Goal: Contribute content: Add original content to the website for others to see

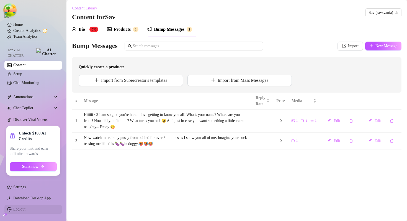
click at [18, 207] on link "Log out" at bounding box center [19, 209] width 12 height 4
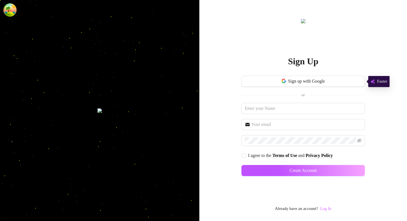
click at [330, 210] on link "Log In" at bounding box center [325, 208] width 11 height 4
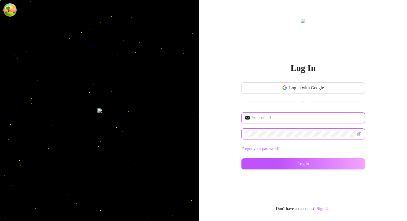
type input "[EMAIL_ADDRESS][DOMAIN_NAME]"
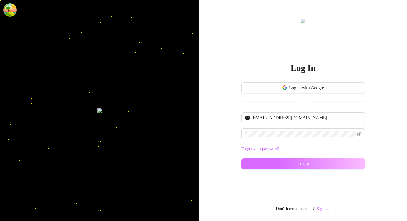
click at [254, 163] on button "Log in" at bounding box center [302, 163] width 123 height 11
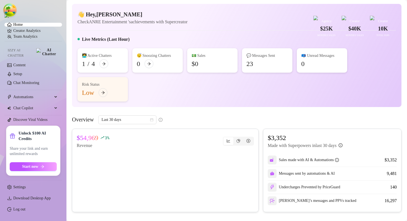
click at [226, 45] on div "Live Metrics (Last Hour)" at bounding box center [237, 40] width 318 height 9
click at [246, 61] on div "💬 Messages Sent 22" at bounding box center [267, 60] width 50 height 24
click at [262, 38] on div "👋 Hey, [PERSON_NAME] Check ANRE Entertainment 's achievements with Supercreator…" at bounding box center [236, 55] width 329 height 103
click at [147, 39] on div "👋 Hey, Rose Cazares Check ANRE Entertainment 's achievements with Supercreator …" at bounding box center [236, 55] width 329 height 103
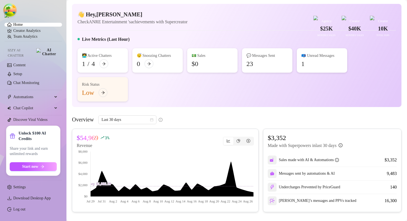
click at [184, 47] on div "👋 Hey, Rose Cazares Check ANRE Entertainment 's achievements with Supercreator …" at bounding box center [236, 55] width 329 height 103
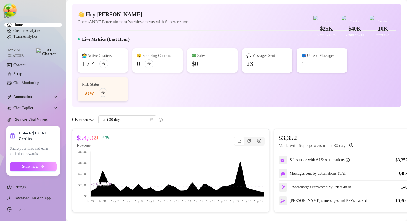
click at [184, 47] on div "👋 Hey, Rose Cazares Check ANRE Entertainment 's achievements with Supercreator …" at bounding box center [236, 55] width 329 height 103
click at [248, 25] on div "👋 Hey, Rose Cazares Check ANRE Entertainment 's achievements with Supercreator …" at bounding box center [237, 18] width 318 height 15
click at [208, 40] on div "👋 Hey, Rose Cazares Check ANRE Entertainment 's achievements with Supercreator …" at bounding box center [236, 55] width 329 height 103
click at [183, 25] on article "Check ANRE Entertainment 's achievements with Supercreator" at bounding box center [133, 21] width 110 height 7
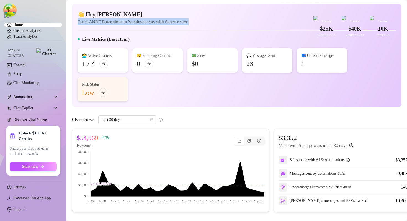
click at [183, 25] on article "Check ANRE Entertainment 's achievements with Supercreator" at bounding box center [133, 21] width 110 height 7
click at [135, 25] on article "Check ANRE Entertainment 's achievements with Supercreator" at bounding box center [133, 21] width 110 height 7
click at [19, 32] on link "Creator Analytics" at bounding box center [35, 30] width 44 height 9
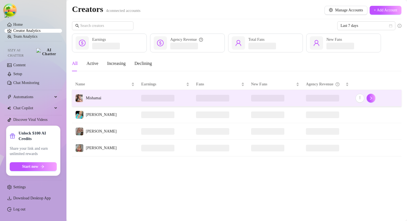
click at [113, 95] on td "Mishamai" at bounding box center [105, 98] width 66 height 17
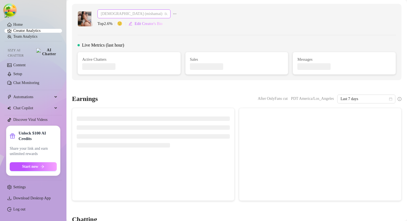
click at [139, 13] on span "Mishamai (mishamai)" at bounding box center [134, 14] width 66 height 8
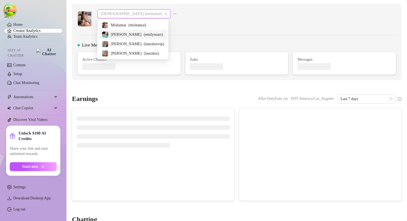
click at [144, 35] on span "( emilysears )" at bounding box center [153, 35] width 19 height 6
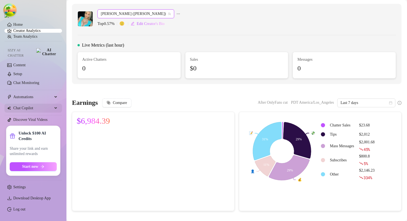
click at [42, 104] on span "Chat Copilot" at bounding box center [32, 108] width 39 height 9
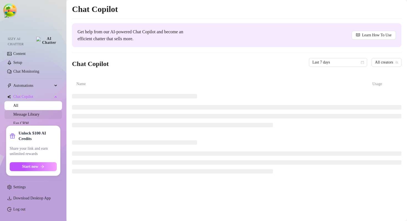
click at [37, 114] on link "Message Library" at bounding box center [26, 114] width 26 height 4
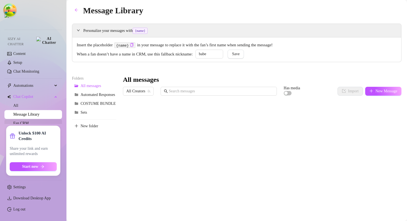
click at [29, 122] on link "Fan CRM" at bounding box center [21, 123] width 16 height 4
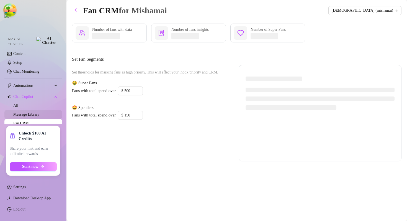
click at [36, 112] on link "Message Library" at bounding box center [26, 114] width 26 height 4
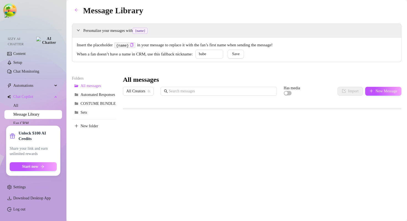
scroll to position [87, 0]
click at [9, 16] on img at bounding box center [6, 15] width 4 height 4
click at [40, 83] on span "Automations" at bounding box center [32, 85] width 39 height 9
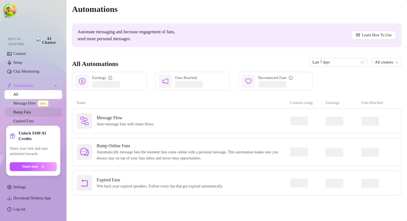
click at [28, 111] on link "Bump Fans" at bounding box center [22, 112] width 18 height 4
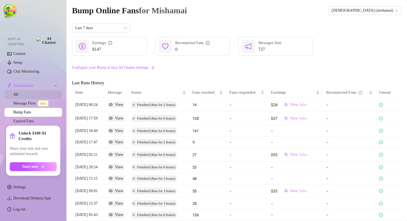
click at [18, 92] on link "All" at bounding box center [15, 94] width 5 height 4
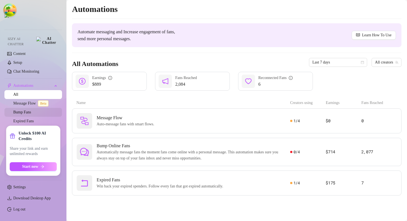
click at [31, 110] on link "Bump Fans" at bounding box center [22, 112] width 18 height 4
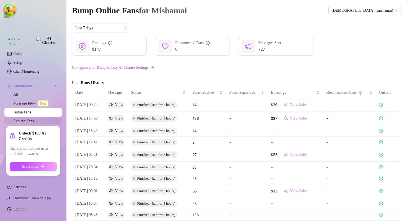
click at [25, 120] on link "Expired Fans" at bounding box center [23, 121] width 20 height 4
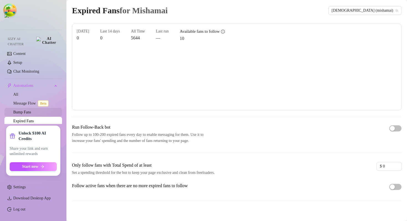
click at [31, 110] on link "Bump Fans" at bounding box center [22, 112] width 18 height 4
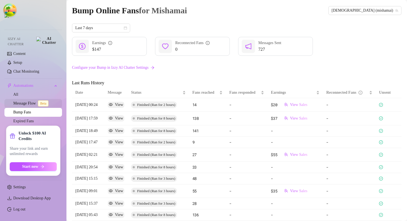
click at [30, 103] on link "Message Flow Beta" at bounding box center [31, 103] width 37 height 4
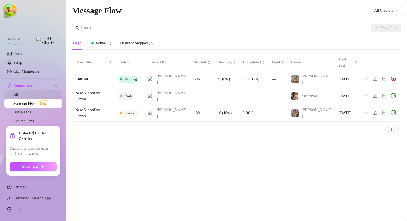
click at [18, 92] on link "All" at bounding box center [15, 94] width 5 height 4
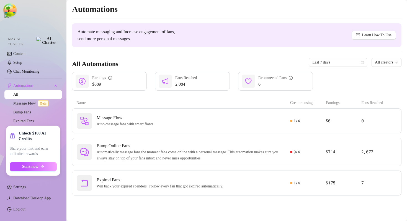
click at [137, 39] on span "Automate messaging and Increase engagement of fans, send more personal messages." at bounding box center [131, 35] width 107 height 14
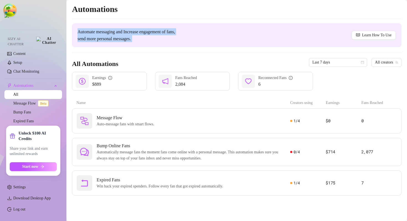
click at [137, 39] on span "Automate messaging and Increase engagement of fans, send more personal messages." at bounding box center [131, 35] width 107 height 14
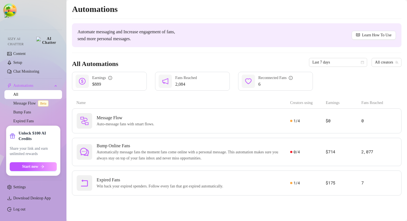
click at [158, 38] on span "Automate messaging and Increase engagement of fans, send more personal messages." at bounding box center [131, 35] width 107 height 14
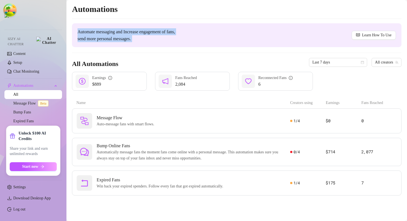
drag, startPoint x: 158, startPoint y: 38, endPoint x: 86, endPoint y: 32, distance: 72.0
click at [86, 32] on span "Automate messaging and Increase engagement of fans, send more personal messages." at bounding box center [131, 35] width 107 height 14
drag, startPoint x: 86, startPoint y: 32, endPoint x: 162, endPoint y: 42, distance: 76.3
click at [162, 42] on div "Automate messaging and Increase engagement of fans, send more personal messages…" at bounding box center [236, 35] width 329 height 24
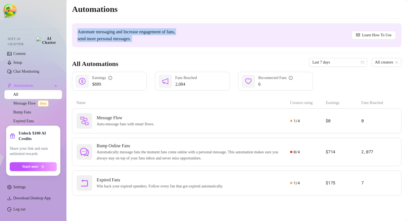
click at [162, 42] on div "Automate messaging and Increase engagement of fans, send more personal messages…" at bounding box center [236, 35] width 329 height 24
drag, startPoint x: 162, startPoint y: 42, endPoint x: 101, endPoint y: 25, distance: 62.9
click at [101, 25] on div "Automate messaging and Increase engagement of fans, send more personal messages…" at bounding box center [236, 35] width 329 height 24
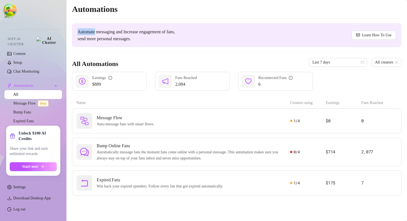
click at [101, 25] on div "Automate messaging and Increase engagement of fans, send more personal messages…" at bounding box center [236, 35] width 329 height 24
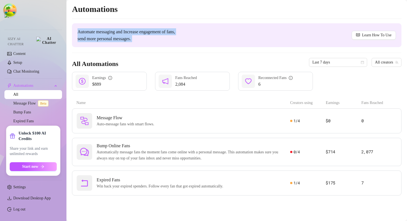
click at [101, 25] on div "Automate messaging and Increase engagement of fans, send more personal messages…" at bounding box center [236, 35] width 329 height 24
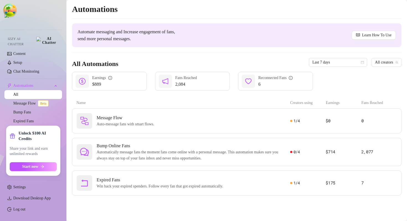
click at [164, 32] on span "Automate messaging and Increase engagement of fans, send more personal messages." at bounding box center [131, 35] width 107 height 14
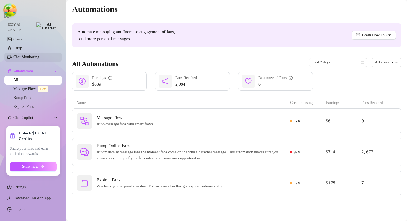
scroll to position [17, 0]
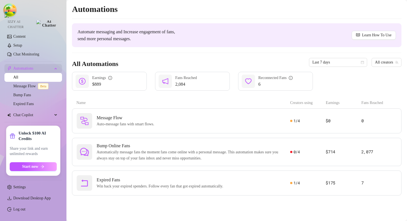
click at [53, 65] on div "Automations" at bounding box center [33, 68] width 58 height 9
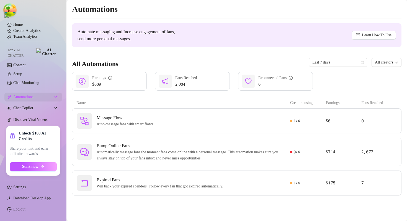
scroll to position [0, 0]
click at [150, 40] on span "Automate messaging and Increase engagement of fans, send more personal messages." at bounding box center [131, 35] width 107 height 14
click at [231, 38] on div "Automate messaging and Increase engagement of fans, send more personal messages…" at bounding box center [236, 35] width 329 height 24
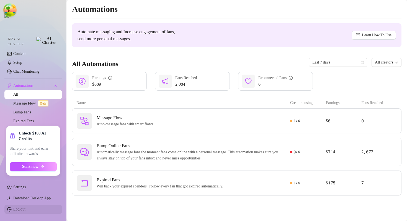
click at [19, 211] on link "Log out" at bounding box center [19, 209] width 12 height 4
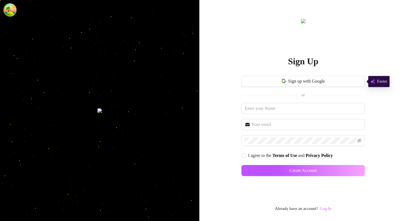
click at [331, 210] on link "Log In" at bounding box center [325, 208] width 11 height 4
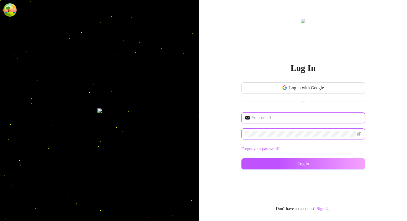
type input "dev@supercreator.app"
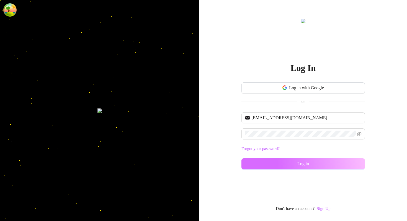
click at [282, 161] on button "Log in" at bounding box center [302, 163] width 123 height 11
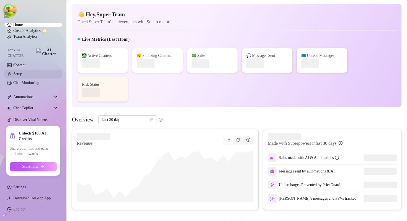
click at [22, 76] on link "Setup" at bounding box center [17, 74] width 9 height 4
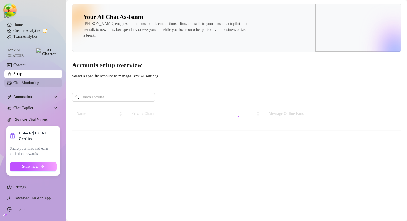
click at [27, 85] on link "Chat Monitoring" at bounding box center [26, 83] width 26 height 4
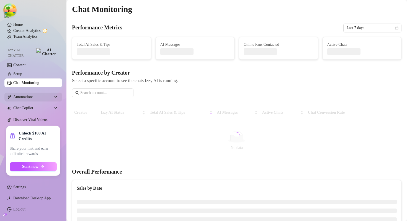
click at [26, 98] on span "Automations" at bounding box center [32, 96] width 39 height 9
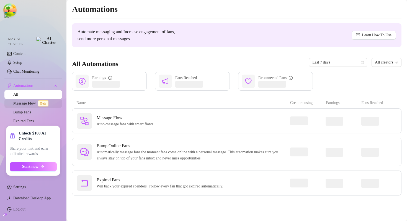
click at [27, 101] on link "Message Flow Beta" at bounding box center [31, 103] width 37 height 4
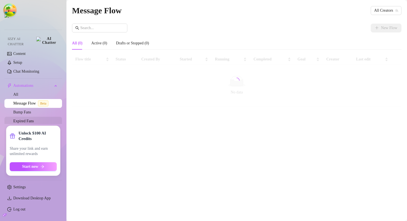
scroll to position [17, 0]
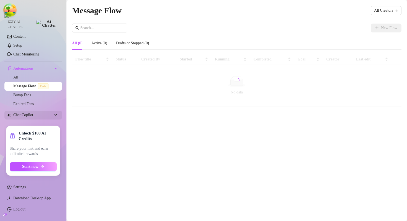
click at [32, 113] on span "Chat Copilot" at bounding box center [32, 114] width 39 height 9
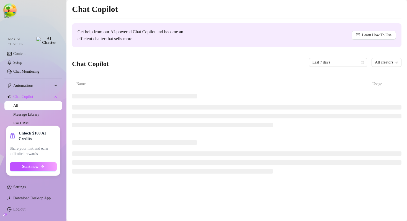
click at [107, 78] on div "Chat Copilot Get help from our AI-powered Chat Copilot and become an efficient …" at bounding box center [236, 90] width 329 height 173
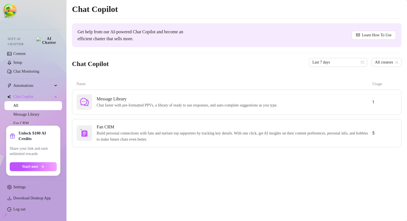
scroll to position [8, 0]
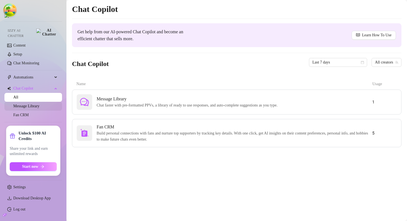
click at [31, 104] on link "Message Library" at bounding box center [26, 106] width 26 height 4
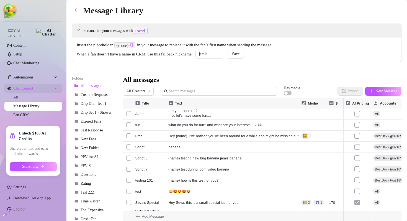
click at [30, 87] on span "Chat Copilot" at bounding box center [32, 88] width 39 height 9
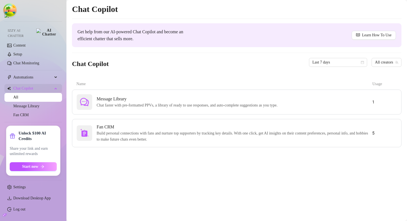
click at [56, 85] on div "Chat Copilot" at bounding box center [33, 88] width 58 height 9
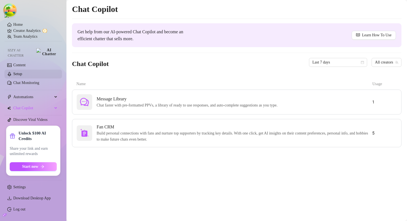
click at [22, 74] on link "Setup" at bounding box center [17, 74] width 9 height 4
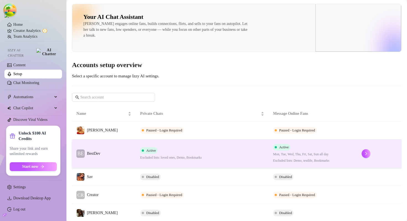
click at [111, 152] on td "BE BestDev" at bounding box center [104, 153] width 64 height 29
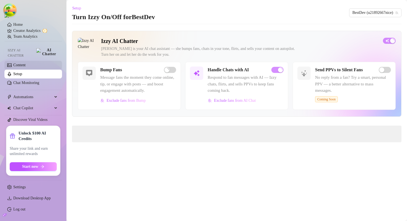
click at [25, 65] on link "Content" at bounding box center [19, 65] width 12 height 4
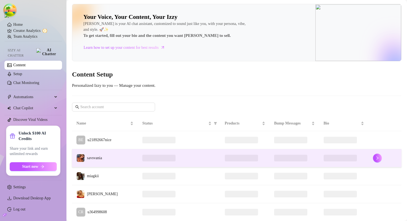
click at [125, 158] on td "savsvania" at bounding box center [105, 158] width 66 height 18
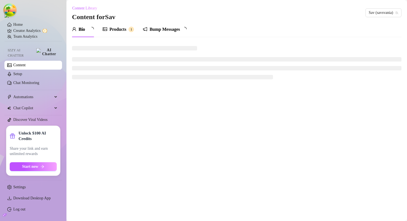
click at [120, 29] on div "Products" at bounding box center [117, 29] width 17 height 7
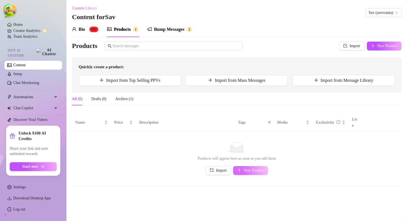
click at [253, 168] on span "New Product" at bounding box center [253, 170] width 20 height 4
type textarea "Type your message here..."
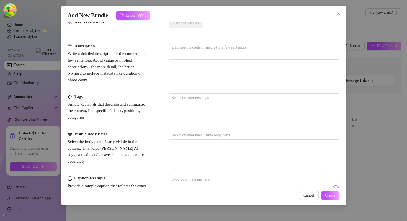
scroll to position [151, 0]
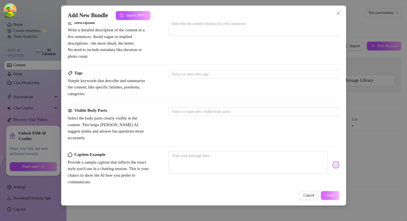
click at [328, 194] on span "Create" at bounding box center [330, 195] width 10 height 4
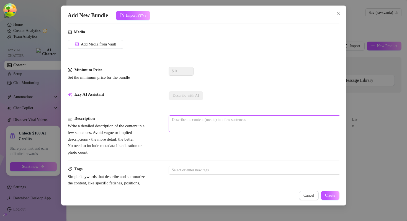
scroll to position [41, 0]
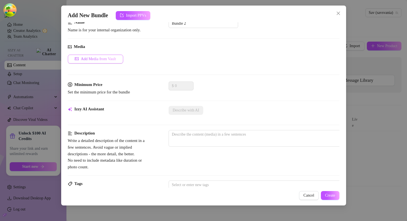
click at [100, 57] on span "Add Media from Vault" at bounding box center [98, 59] width 35 height 4
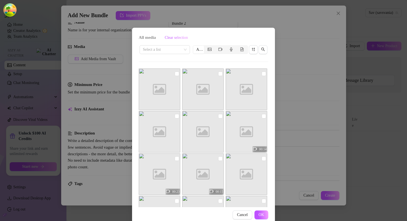
click at [219, 73] on input "checkbox" at bounding box center [220, 73] width 4 height 4
checkbox input "true"
click at [264, 74] on input "checkbox" at bounding box center [264, 73] width 4 height 4
checkbox input "true"
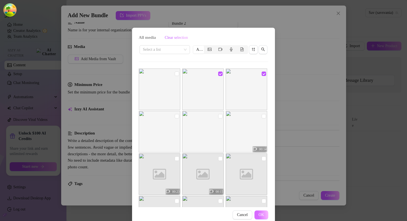
click at [264, 214] on button "OK" at bounding box center [261, 214] width 14 height 9
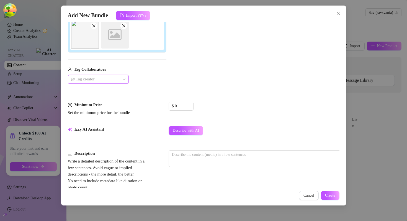
scroll to position [101, 0]
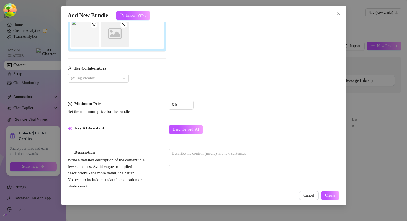
click at [189, 78] on div "Add Media from Vault Attached Media Image placeholder Tag Collaborators @ Tag c…" at bounding box center [204, 39] width 272 height 88
click at [331, 196] on span "Create" at bounding box center [330, 195] width 10 height 4
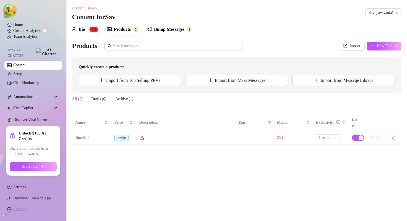
click at [255, 34] on div "Bio 0% Products 2 Bump Messages 2" at bounding box center [236, 30] width 329 height 16
click at [211, 54] on div "Products Import New Product Quickly create a product: Import from Top Selling P…" at bounding box center [236, 67] width 329 height 51
click at [167, 25] on div "Bump Messages 2" at bounding box center [169, 30] width 45 height 16
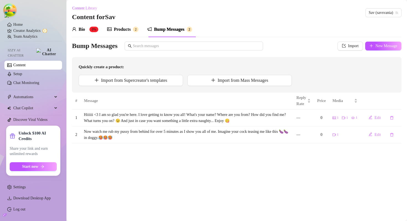
click at [226, 68] on span "Quickly create a product:" at bounding box center [237, 67] width 316 height 7
click at [299, 53] on div "Bump Messages Import New Message Quickly create a product: Import from Supercre…" at bounding box center [236, 67] width 329 height 51
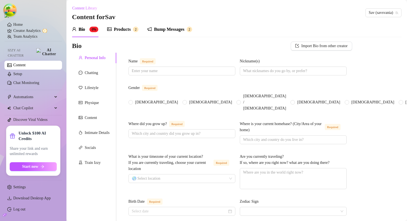
click at [151, 28] on icon "notification" at bounding box center [150, 29] width 4 height 4
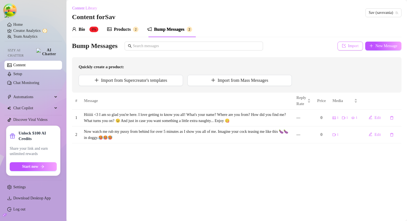
click at [351, 45] on span "Import" at bounding box center [353, 46] width 11 height 4
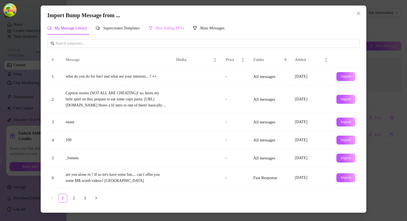
click at [184, 32] on div "Best Selling PPVs" at bounding box center [167, 28] width 36 height 13
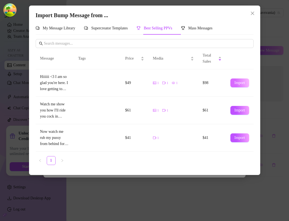
click at [241, 82] on span "Import" at bounding box center [240, 83] width 11 height 4
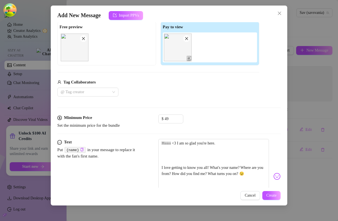
scroll to position [44, 0]
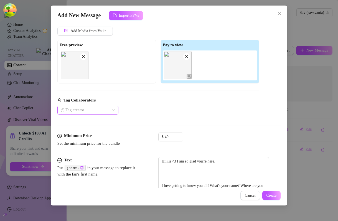
click at [80, 110] on div at bounding box center [84, 110] width 53 height 8
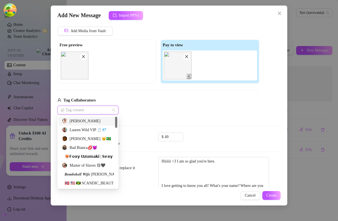
click at [80, 129] on div "Lauren Wild VIP 💍💎" at bounding box center [88, 130] width 52 height 6
click at [80, 148] on div "Bad Bianca💋😈" at bounding box center [88, 148] width 52 height 6
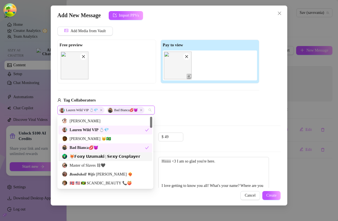
click at [80, 156] on div "🦊𝗙𝗼𝘅𝘆 𝗨𝘇𝘂𝗺𝗮𝗸𝗶 | 𝗦𝗲𝘅𝘆 𝗖𝗼𝘀𝗽𝗹𝗮𝘆𝗲𝗿" at bounding box center [105, 156] width 87 height 6
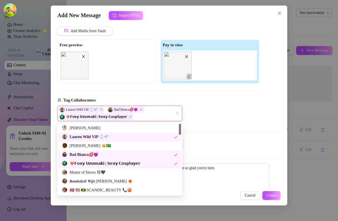
click at [238, 107] on div "Lauren Wild VIP 💍💎 Bad Bianca💋😈 🦊𝗙𝗼𝘅𝘆 𝗨𝘇𝘂𝗺𝗮𝗸𝗶 | 𝗦𝗲𝘅𝘆 𝗖𝗼𝘀𝗽𝗹𝗮𝘆𝗲𝗿" at bounding box center [158, 113] width 202 height 16
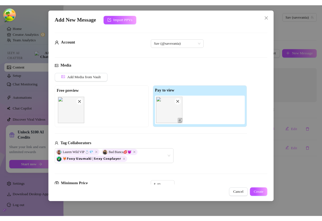
scroll to position [105, 0]
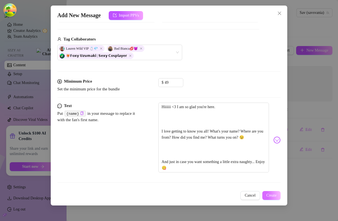
click at [274, 196] on span "Create" at bounding box center [271, 195] width 10 height 4
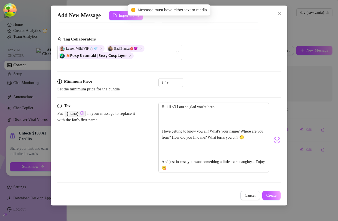
click at [337, 128] on div "Add New Message Import PPVs Account Sav (@savsvania) Media Add Media from Vault…" at bounding box center [169, 110] width 338 height 221
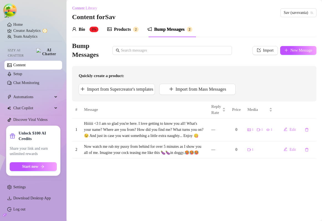
click at [218, 70] on div "Quickly create a product: Import from Supercreator's templates Import from Mass…" at bounding box center [194, 83] width 244 height 35
click at [265, 50] on span "Import" at bounding box center [268, 50] width 11 height 4
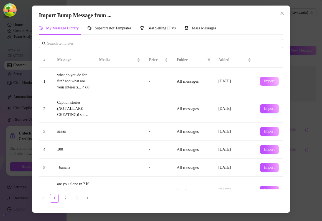
click at [265, 78] on button "Import" at bounding box center [269, 81] width 19 height 9
type textarea "what do you do for fun? and what are your interests... ? 👀"
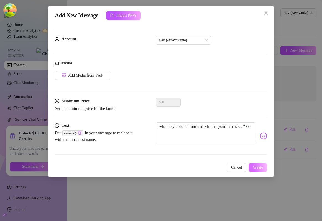
click at [256, 169] on button "Create" at bounding box center [257, 167] width 19 height 9
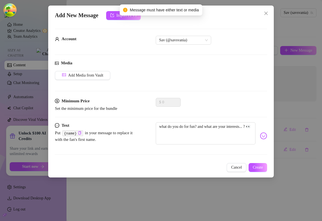
click at [133, 9] on span "Message must have either text or media" at bounding box center [164, 10] width 69 height 6
drag, startPoint x: 133, startPoint y: 9, endPoint x: 193, endPoint y: 9, distance: 60.6
click at [194, 9] on span "Message must have either text or media" at bounding box center [164, 10] width 69 height 6
click at [193, 9] on span "Message must have either text or media" at bounding box center [164, 10] width 69 height 6
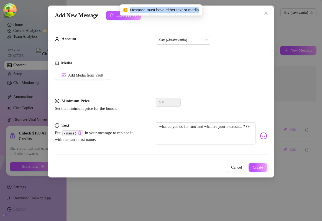
drag, startPoint x: 193, startPoint y: 9, endPoint x: 141, endPoint y: 8, distance: 52.6
click at [141, 8] on span "Message must have either text or media" at bounding box center [164, 10] width 69 height 6
drag, startPoint x: 141, startPoint y: 8, endPoint x: 193, endPoint y: 10, distance: 52.4
click at [193, 10] on span "Message must have either text or media" at bounding box center [164, 10] width 69 height 6
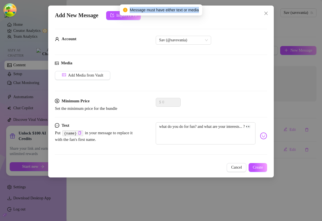
click at [193, 10] on span "Message must have either text or media" at bounding box center [164, 10] width 69 height 6
click at [262, 19] on div "Add New Message Import PPVs" at bounding box center [161, 15] width 212 height 9
click at [264, 14] on icon "close" at bounding box center [266, 13] width 4 height 4
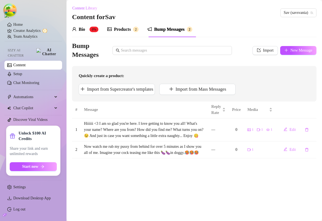
click at [121, 25] on div "Products 2" at bounding box center [122, 30] width 31 height 16
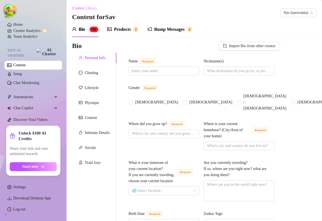
click at [176, 32] on div "Bump Messages" at bounding box center [169, 29] width 30 height 7
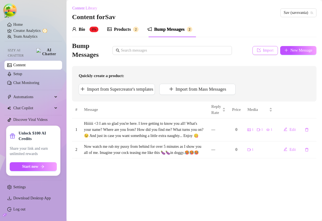
click at [264, 51] on span "Import" at bounding box center [268, 50] width 11 height 4
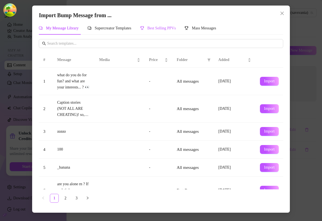
click at [171, 27] on span "Best Selling PPVs" at bounding box center [161, 28] width 29 height 4
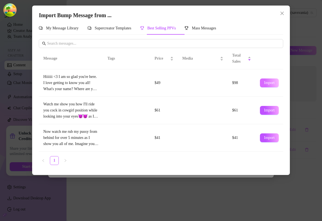
click at [264, 84] on span "Import" at bounding box center [269, 83] width 11 height 4
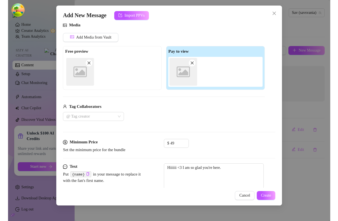
scroll to position [105, 0]
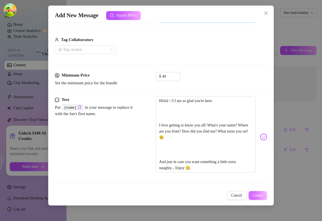
click at [261, 195] on span "Create" at bounding box center [258, 195] width 10 height 4
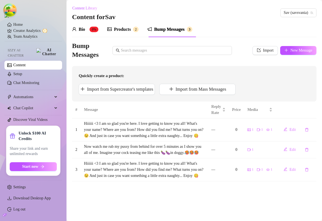
click at [119, 27] on div "Products" at bounding box center [122, 29] width 17 height 7
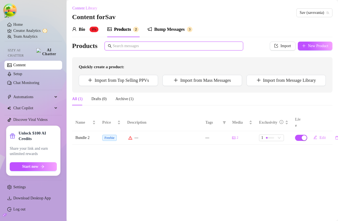
click at [173, 48] on input "text" at bounding box center [176, 46] width 127 height 6
click at [176, 28] on div "Bump Messages" at bounding box center [169, 29] width 30 height 7
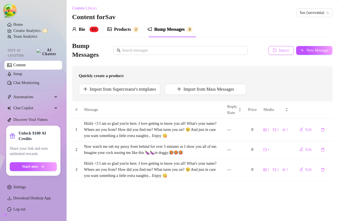
click at [279, 52] on span "Import" at bounding box center [284, 50] width 11 height 4
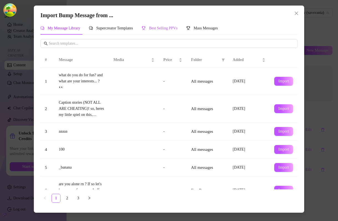
click at [159, 28] on span "Best Selling PPVs" at bounding box center [163, 28] width 29 height 4
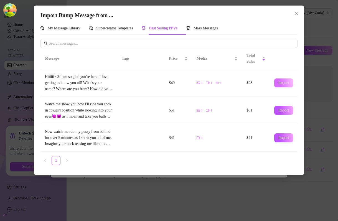
click at [285, 81] on span "Import" at bounding box center [283, 83] width 11 height 4
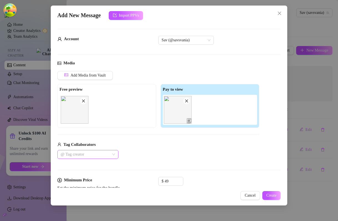
click at [83, 158] on div at bounding box center [84, 154] width 53 height 8
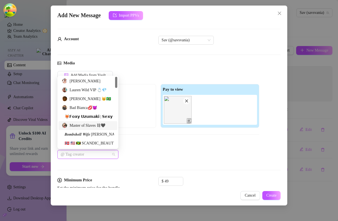
click at [89, 126] on div "Master of Slaves ⛓🖤" at bounding box center [88, 125] width 52 height 6
click at [90, 106] on div "Bad Bianca💋😈" at bounding box center [88, 108] width 52 height 6
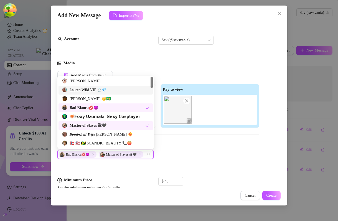
click at [90, 92] on div "Lauren Wild VIP 💍💎" at bounding box center [105, 90] width 87 height 6
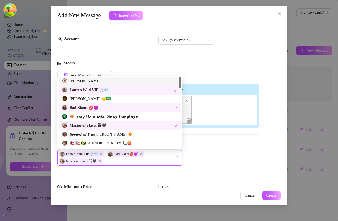
click at [231, 53] on div "Account Sav (@savsvania)" at bounding box center [168, 48] width 223 height 24
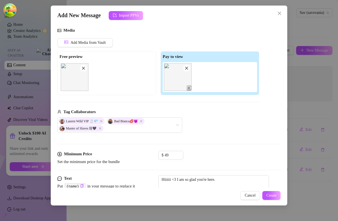
scroll to position [105, 0]
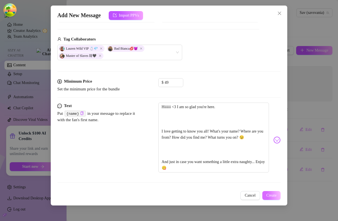
click at [272, 196] on span "Create" at bounding box center [271, 195] width 10 height 4
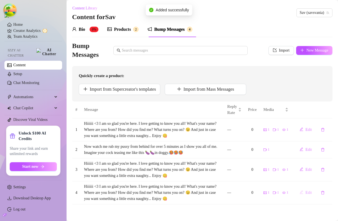
click at [306, 191] on span "Edit" at bounding box center [308, 192] width 6 height 4
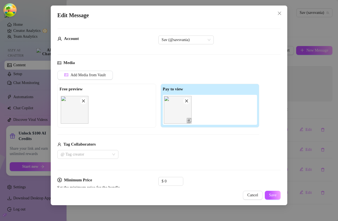
scroll to position [60, 0]
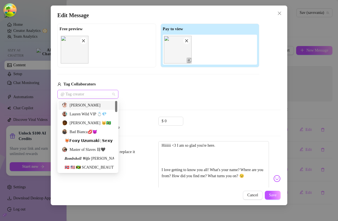
click at [91, 94] on div at bounding box center [84, 94] width 53 height 8
click at [120, 75] on div "Add Media from Vault Free preview Pay to view Tag Collaborators @ Tag creator" at bounding box center [158, 55] width 202 height 88
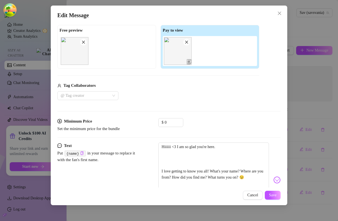
scroll to position [50, 0]
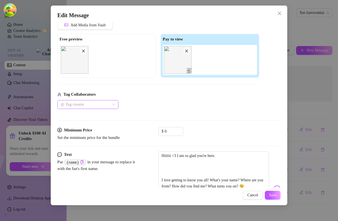
click at [101, 105] on div at bounding box center [84, 105] width 53 height 8
click at [147, 96] on div "Tag Collaborators" at bounding box center [158, 94] width 202 height 7
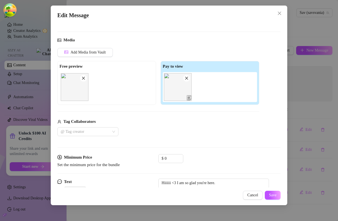
scroll to position [21, 0]
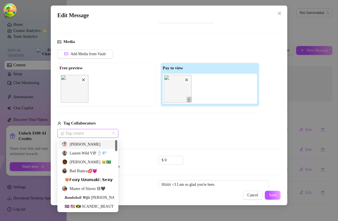
click at [94, 131] on div at bounding box center [84, 133] width 53 height 8
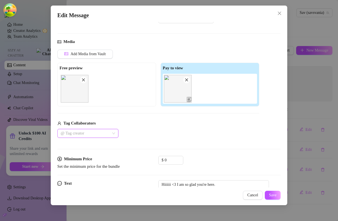
click at [139, 121] on div "Tag Collaborators" at bounding box center [158, 123] width 202 height 7
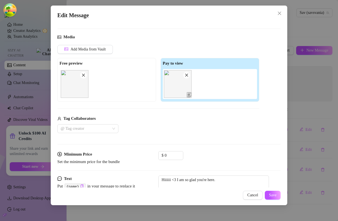
scroll to position [0, 0]
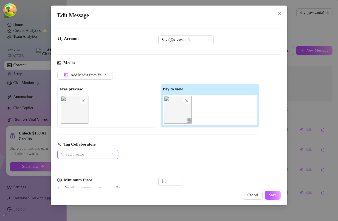
click at [86, 153] on div at bounding box center [84, 154] width 53 height 8
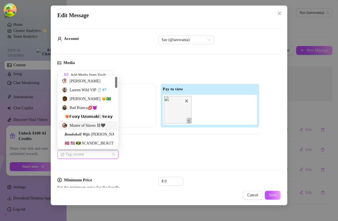
click at [83, 122] on div "Master of Slaves ⛓🖤" at bounding box center [87, 125] width 59 height 9
click at [85, 112] on div "🦊𝗙𝗼𝘅𝘆 𝗨𝘇𝘂𝗺𝗮𝗸𝗶 | 𝗦𝗲𝘅𝘆 𝗖𝗼𝘀𝗽𝗹𝗮𝘆𝗲𝗿" at bounding box center [87, 116] width 59 height 9
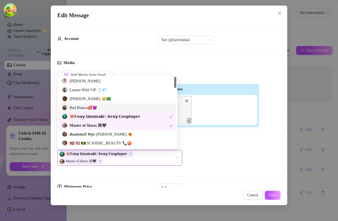
click at [87, 98] on div "Cæsar 😼🇧🇷" at bounding box center [117, 99] width 111 height 6
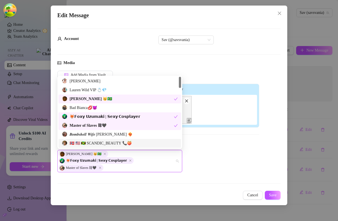
click at [281, 194] on div "Edit Message Account Sav (@savsvania) Media Add Media from Vault Free preview P…" at bounding box center [169, 105] width 236 height 199
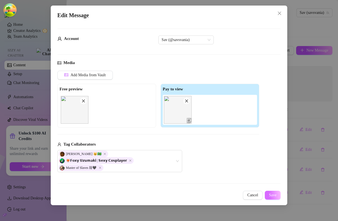
click at [274, 194] on span "Save" at bounding box center [272, 195] width 7 height 4
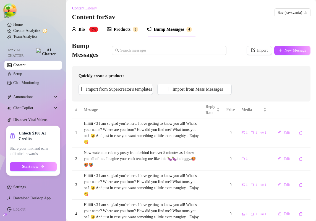
click at [240, 32] on div "Bio 0% Products 2 Bump Messages 4" at bounding box center [191, 30] width 239 height 16
click at [258, 52] on span "Import" at bounding box center [263, 50] width 11 height 4
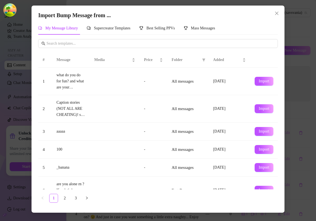
click at [254, 83] on td "Import" at bounding box center [265, 81] width 28 height 27
click at [267, 81] on span "Import" at bounding box center [264, 81] width 11 height 4
type textarea "what do you do for fun? and what are your interests... ? 👀"
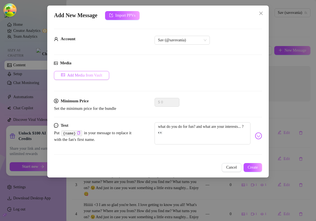
click at [99, 74] on span "Add Media from Vault" at bounding box center [84, 75] width 35 height 4
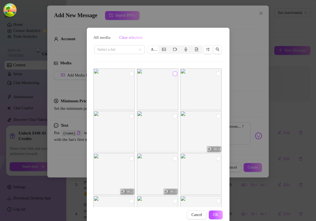
click at [176, 74] on input "checkbox" at bounding box center [175, 73] width 4 height 4
checkbox input "true"
click at [218, 73] on input "checkbox" at bounding box center [219, 73] width 4 height 4
checkbox input "true"
click at [215, 215] on span "OK" at bounding box center [216, 214] width 6 height 4
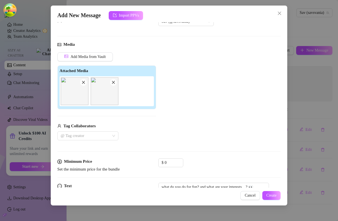
scroll to position [35, 0]
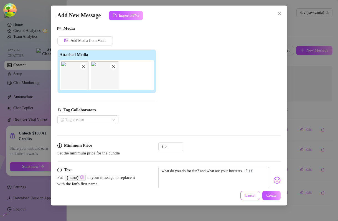
click at [246, 191] on button "Cancel" at bounding box center [250, 195] width 20 height 9
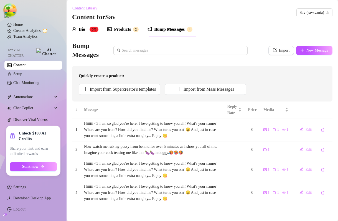
click at [128, 26] on div "Products" at bounding box center [122, 29] width 17 height 7
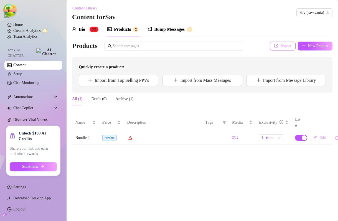
click at [288, 48] on span "Import" at bounding box center [285, 46] width 11 height 4
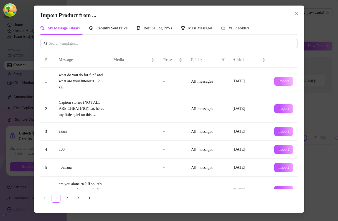
click at [291, 81] on button "Import" at bounding box center [283, 81] width 19 height 9
type textarea "what do you do for fun? and what are your interests... ? 👀"
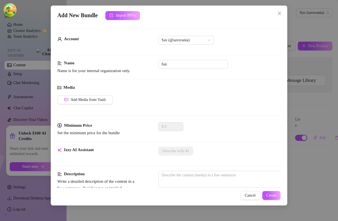
scroll to position [11, 0]
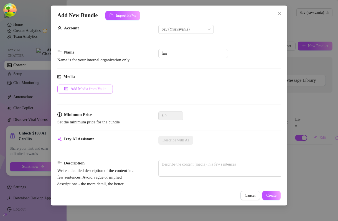
click at [94, 85] on button "Add Media from Vault" at bounding box center [84, 88] width 55 height 9
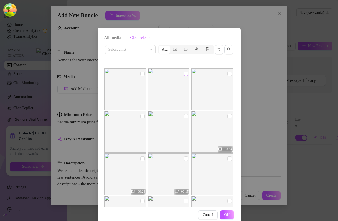
click at [186, 75] on input "checkbox" at bounding box center [186, 73] width 4 height 4
checkbox input "true"
click at [225, 213] on span "OK" at bounding box center [227, 214] width 6 height 4
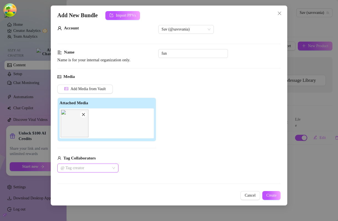
click at [84, 168] on div at bounding box center [84, 168] width 53 height 8
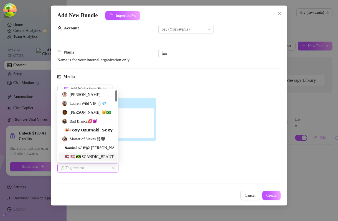
click at [82, 153] on div "🇳🇴 🇺🇸 🇯🇲 SCANDIC_BEAUTY 📞🍑" at bounding box center [87, 156] width 59 height 9
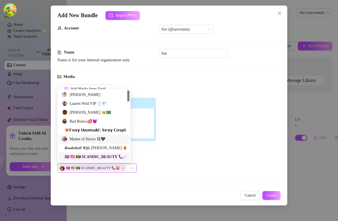
click at [82, 139] on div "Master of Slaves ⛓🖤" at bounding box center [94, 139] width 64 height 6
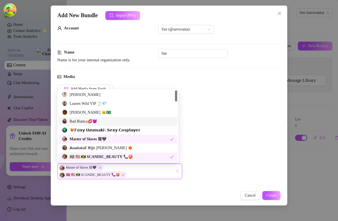
click at [84, 115] on div "Cæsar 😼🇧🇷" at bounding box center [117, 112] width 119 height 9
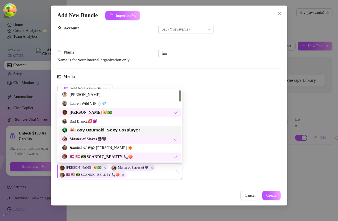
click at [250, 141] on div "Add Media from Vault Attached Media Tag Collaborators Cæsar 😼🇧🇷 Master of Slave…" at bounding box center [168, 131] width 223 height 95
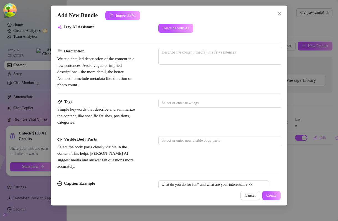
scroll to position [220, 0]
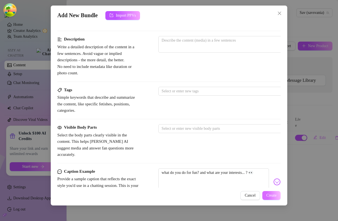
click at [271, 197] on span "Create" at bounding box center [271, 195] width 10 height 4
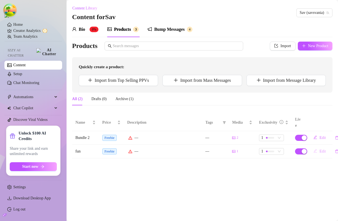
scroll to position [0, 5]
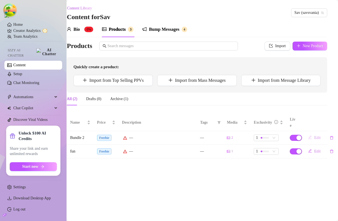
click at [316, 135] on span "Edit" at bounding box center [317, 137] width 6 height 4
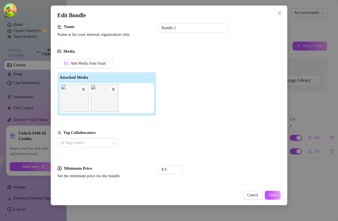
scroll to position [92, 0]
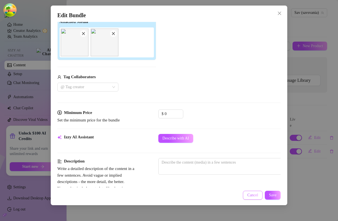
click at [256, 193] on span "Cancel" at bounding box center [252, 195] width 11 height 4
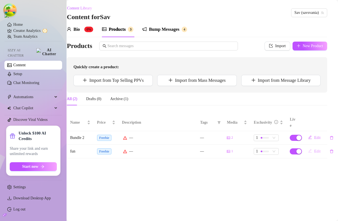
click at [312, 147] on button "Edit" at bounding box center [313, 151] width 21 height 9
type textarea "what do you do for fun? and what are your interests... ? 👀"
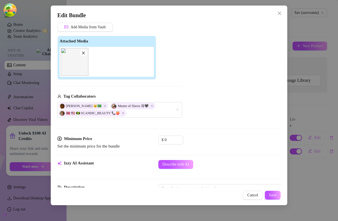
scroll to position [88, 0]
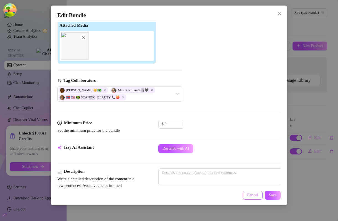
click at [251, 196] on span "Cancel" at bounding box center [252, 195] width 11 height 4
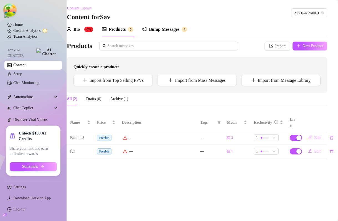
scroll to position [0, 0]
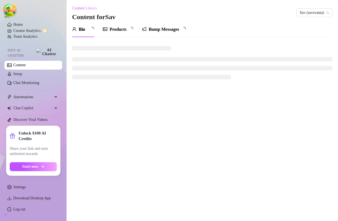
click at [172, 33] on div "Bump Messages" at bounding box center [164, 30] width 44 height 16
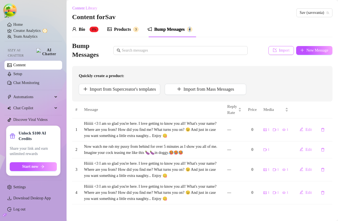
click at [284, 50] on span "Import" at bounding box center [284, 50] width 11 height 4
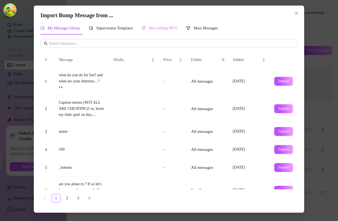
click at [167, 22] on div "Best Selling PPVs" at bounding box center [159, 28] width 36 height 13
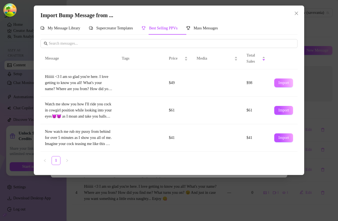
click at [283, 83] on span "Import" at bounding box center [283, 83] width 11 height 4
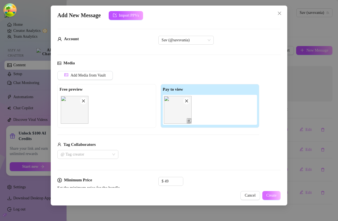
click at [269, 193] on span "Create" at bounding box center [271, 195] width 10 height 4
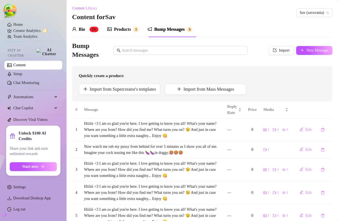
click at [227, 61] on div "Bump Messages Import New Message Quickly create a product: Import from Supercre…" at bounding box center [202, 72] width 260 height 60
click at [251, 58] on div "Bump Messages Import New Message" at bounding box center [202, 51] width 260 height 18
click at [117, 29] on div "Products" at bounding box center [122, 29] width 17 height 7
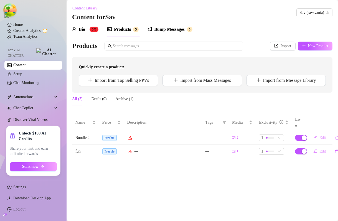
click at [178, 32] on div "Bump Messages" at bounding box center [169, 29] width 30 height 7
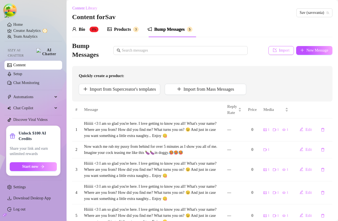
click at [279, 49] on span "Import" at bounding box center [284, 50] width 11 height 4
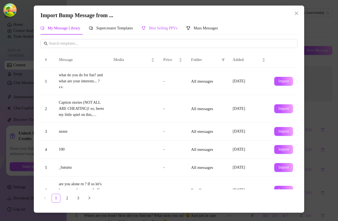
click at [175, 30] on span "Best Selling PPVs" at bounding box center [163, 28] width 29 height 4
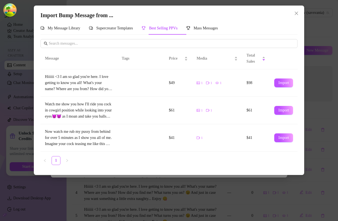
click at [296, 19] on div "Import Bump Message from ..." at bounding box center [168, 15] width 257 height 9
click at [296, 16] on button "Close" at bounding box center [296, 13] width 9 height 9
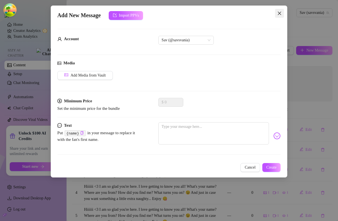
click at [278, 11] on icon "close" at bounding box center [279, 13] width 4 height 4
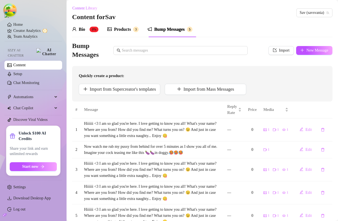
click at [130, 30] on div "Products" at bounding box center [122, 29] width 17 height 7
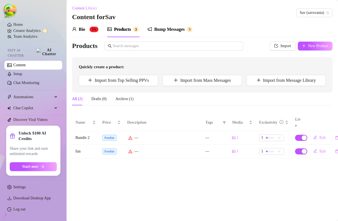
click at [175, 28] on div "Bump Messages" at bounding box center [169, 29] width 30 height 7
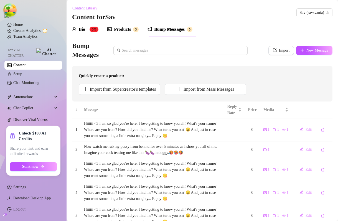
click at [125, 30] on div "Products" at bounding box center [122, 29] width 17 height 7
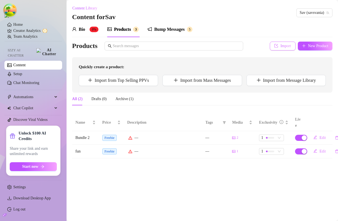
click at [280, 48] on button "Import" at bounding box center [281, 46] width 25 height 9
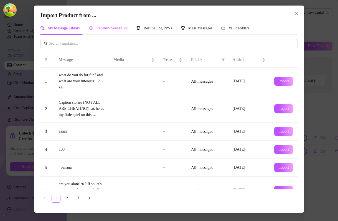
click at [118, 31] on div "Recently Sent PPVs" at bounding box center [108, 28] width 38 height 13
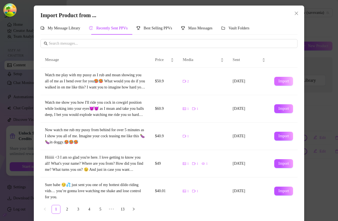
click at [282, 83] on span "Import" at bounding box center [283, 81] width 11 height 4
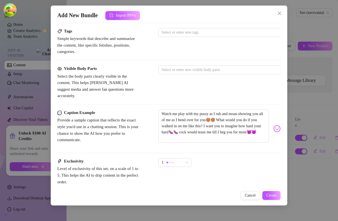
scroll to position [304, 0]
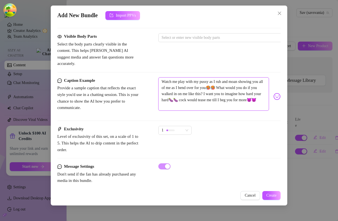
click at [182, 88] on textarea "Watch me play with my pussy as I rub and moan showing you all of me as I bend o…" at bounding box center [213, 93] width 110 height 33
type textarea "Type your message here..."
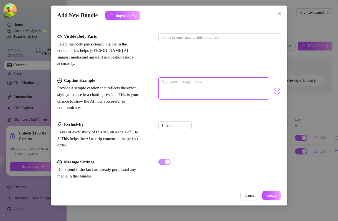
scroll to position [300, 0]
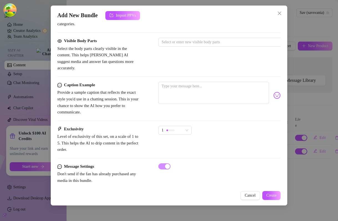
click at [199, 69] on div "Visible Body Parts Select the body parts clearly visible in the content. This h…" at bounding box center [168, 60] width 223 height 44
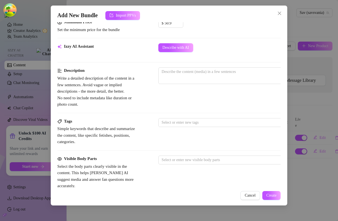
scroll to position [183, 0]
click at [276, 195] on button "Create" at bounding box center [271, 195] width 19 height 9
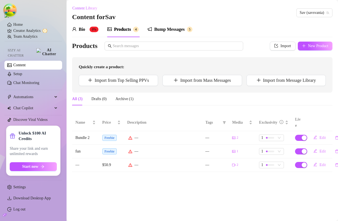
click at [188, 198] on main "Content Library Content for Sav Sav (savsvania) Bio 0% Products 4 Bump Messages…" at bounding box center [201, 110] width 271 height 221
click at [195, 167] on main "Content Library Content for Sav Sav (savsvania) Bio 0% Products 4 Bump Messages…" at bounding box center [201, 110] width 271 height 221
click at [271, 202] on main "Content Library Content for Sav Sav (savsvania) Bio 0% Products 4 Bump Messages…" at bounding box center [201, 110] width 271 height 221
click at [280, 135] on span "1" at bounding box center [271, 138] width 20 height 6
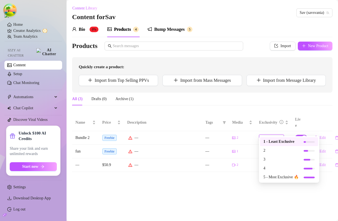
click at [280, 135] on span "1" at bounding box center [271, 138] width 20 height 6
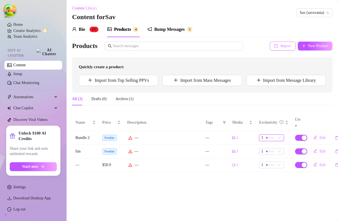
click at [281, 46] on span "Import" at bounding box center [285, 46] width 11 height 4
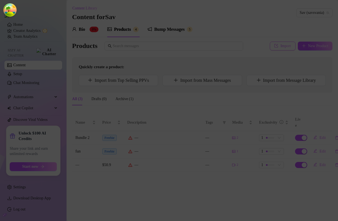
type textarea "Type your message here..."
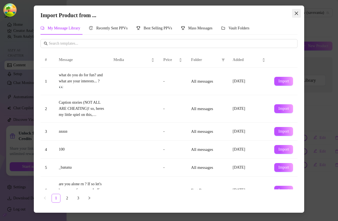
click at [295, 15] on icon "close" at bounding box center [296, 13] width 4 height 4
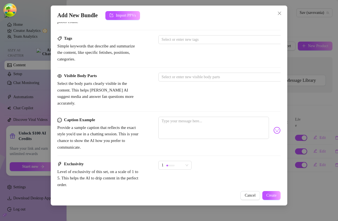
scroll to position [221, 0]
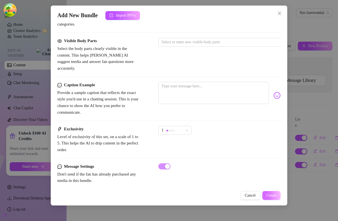
click at [266, 195] on span "Create" at bounding box center [271, 195] width 10 height 4
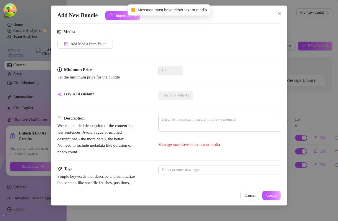
scroll to position [13, 0]
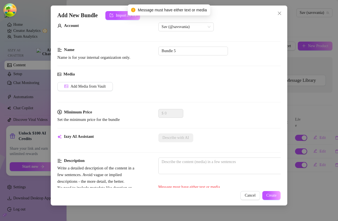
click at [147, 11] on span "Message must have either text or media" at bounding box center [172, 10] width 69 height 6
drag, startPoint x: 147, startPoint y: 11, endPoint x: 205, endPoint y: 8, distance: 58.2
click at [205, 8] on span "Message must have either text or media" at bounding box center [172, 10] width 69 height 6
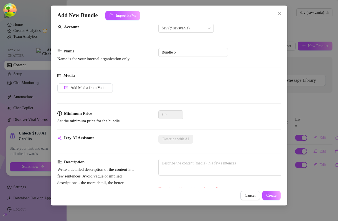
scroll to position [0, 0]
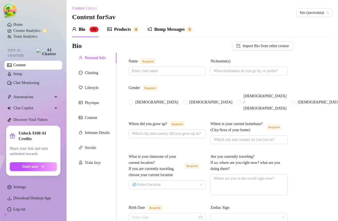
click at [117, 28] on div "Products" at bounding box center [122, 29] width 17 height 7
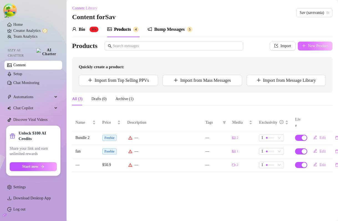
click at [316, 46] on span "New Product" at bounding box center [318, 46] width 20 height 4
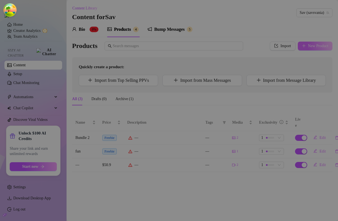
type textarea "Type your message here..."
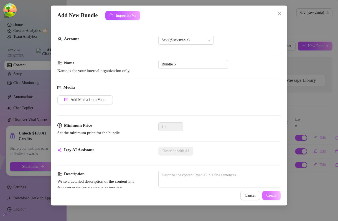
click at [271, 195] on span "Create" at bounding box center [271, 195] width 10 height 4
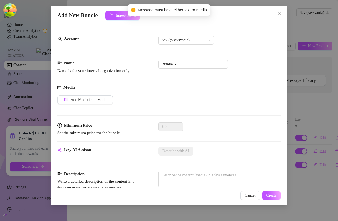
click at [144, 12] on span "Message must have either text or media" at bounding box center [172, 10] width 69 height 6
drag, startPoint x: 144, startPoint y: 12, endPoint x: 199, endPoint y: 9, distance: 54.6
click at [199, 9] on span "Message must have either text or media" at bounding box center [172, 10] width 69 height 6
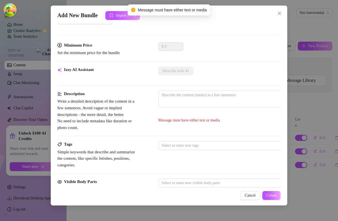
click at [210, 82] on div "Izzy AI Assistant Describe with AI" at bounding box center [168, 78] width 223 height 24
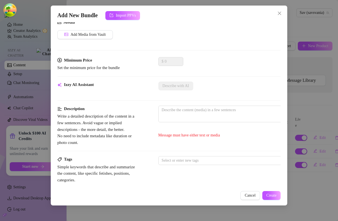
scroll to position [0, 0]
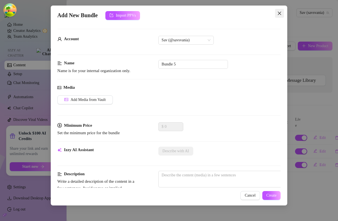
click at [280, 13] on icon "close" at bounding box center [279, 13] width 4 height 4
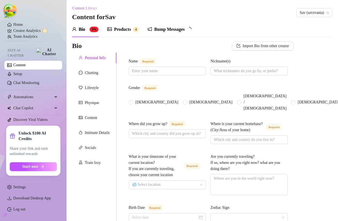
click at [123, 26] on div "Products 4" at bounding box center [122, 30] width 31 height 16
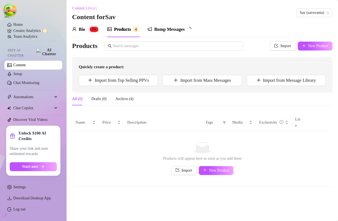
click at [159, 30] on div "Bump Messages" at bounding box center [169, 29] width 30 height 7
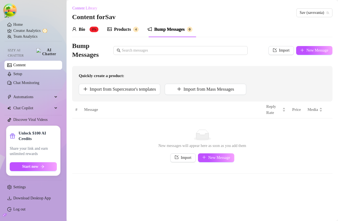
click at [133, 31] on div "Products 4" at bounding box center [122, 29] width 31 height 7
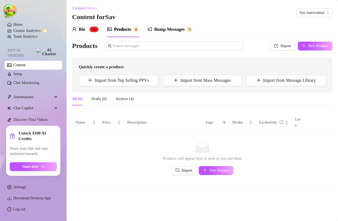
click at [164, 30] on div "Bump Messages" at bounding box center [169, 29] width 30 height 7
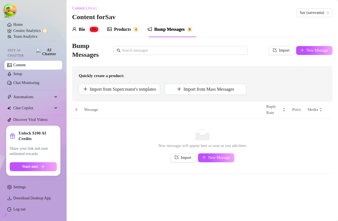
click at [125, 29] on div "Products" at bounding box center [122, 29] width 17 height 7
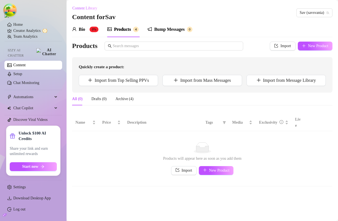
click at [226, 32] on div "Bio 0% Products 4 Bump Messages 0" at bounding box center [202, 30] width 260 height 16
click at [177, 29] on div "Bump Messages" at bounding box center [169, 29] width 30 height 7
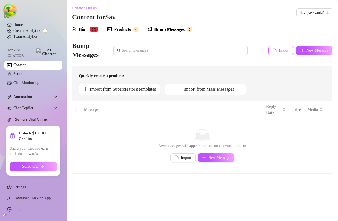
click at [281, 48] on span "Import" at bounding box center [284, 50] width 11 height 4
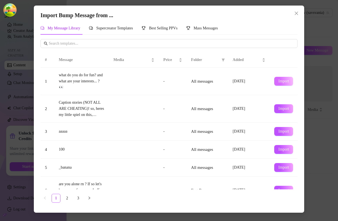
click at [291, 83] on button "Import" at bounding box center [283, 81] width 19 height 9
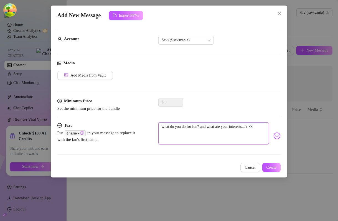
click at [257, 135] on textarea "what do you do for fun? and what are your interests... ? 👀" at bounding box center [213, 133] width 110 height 22
type textarea "Type your message here..."
click at [274, 164] on button "Create" at bounding box center [271, 167] width 19 height 9
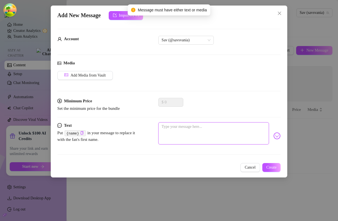
click at [230, 135] on textarea at bounding box center [213, 133] width 110 height 22
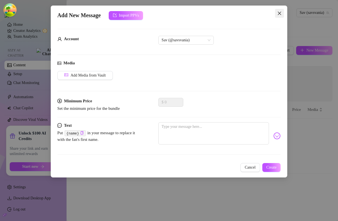
click at [277, 11] on icon "close" at bounding box center [279, 13] width 4 height 4
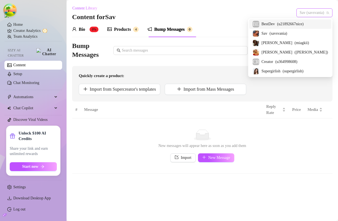
click at [315, 14] on span "Sav (savsvania)" at bounding box center [313, 13] width 29 height 8
click at [274, 24] on span "BestDev" at bounding box center [267, 24] width 13 height 6
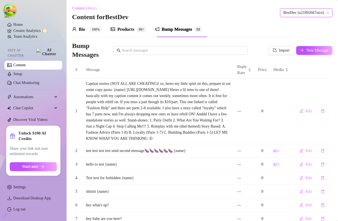
click at [277, 44] on div "Bump Messages Import New Message" at bounding box center [202, 51] width 260 height 18
click at [276, 48] on button "Import" at bounding box center [280, 50] width 25 height 9
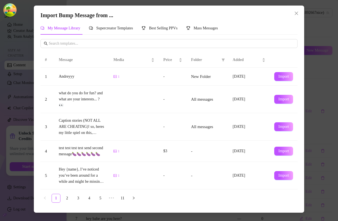
click at [283, 71] on td "Import" at bounding box center [283, 77] width 28 height 18
click at [282, 74] on span "Import" at bounding box center [283, 76] width 11 height 4
type textarea "Andreyyy"
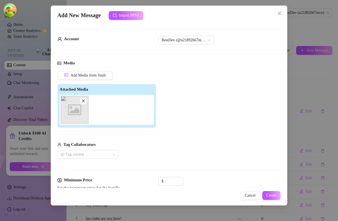
click at [83, 100] on icon "close" at bounding box center [83, 100] width 3 height 3
type input "0"
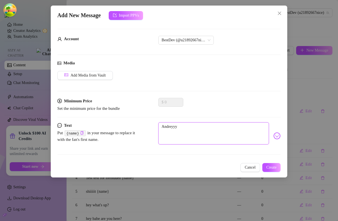
click at [197, 131] on textarea "Andreyyy" at bounding box center [213, 133] width 110 height 22
type textarea "Type your message here..."
click at [273, 165] on span "Create" at bounding box center [271, 167] width 10 height 4
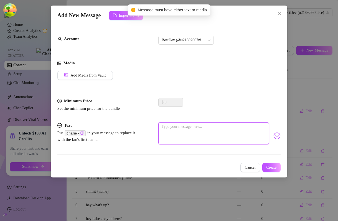
click at [220, 135] on textarea at bounding box center [213, 133] width 110 height 22
type textarea "l"
type textarea "ll"
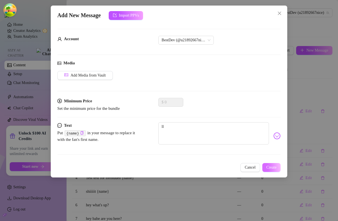
click at [275, 166] on span "Create" at bounding box center [271, 167] width 10 height 4
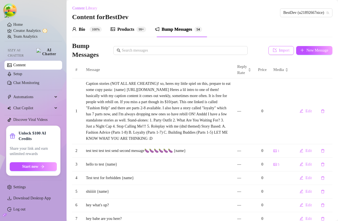
click at [274, 48] on button "Import" at bounding box center [280, 50] width 25 height 9
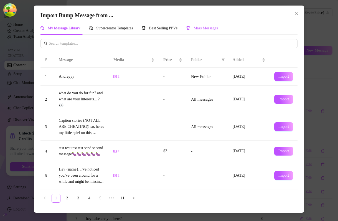
click at [202, 29] on div "Mass Messages" at bounding box center [202, 28] width 32 height 6
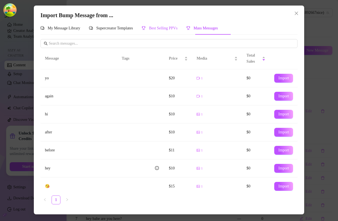
click at [177, 29] on span "Best Selling PPVs" at bounding box center [163, 28] width 29 height 4
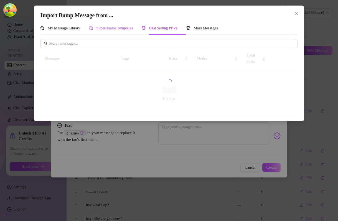
click at [130, 30] on span "Supercreator Templates" at bounding box center [114, 28] width 37 height 4
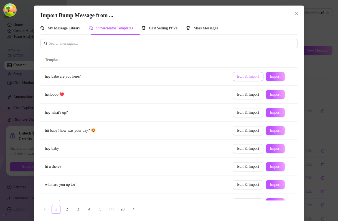
click at [257, 78] on span "Edit & Import" at bounding box center [248, 76] width 22 height 4
type textarea "hey babe are you here?"
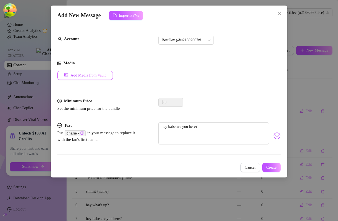
click at [96, 73] on span "Add Media from Vault" at bounding box center [87, 75] width 35 height 4
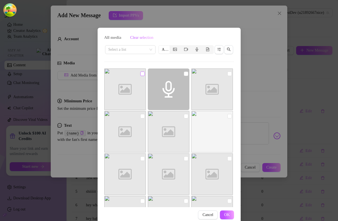
click at [143, 74] on input "checkbox" at bounding box center [142, 73] width 4 height 4
checkbox input "true"
click at [228, 213] on span "OK" at bounding box center [227, 214] width 6 height 4
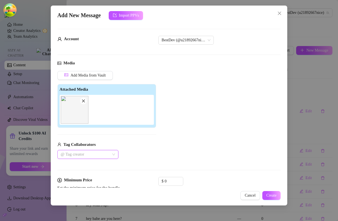
click at [91, 155] on div at bounding box center [84, 154] width 53 height 8
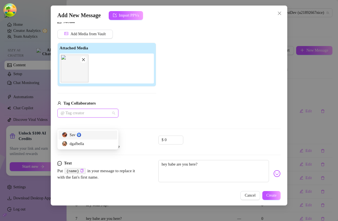
scroll to position [51, 0]
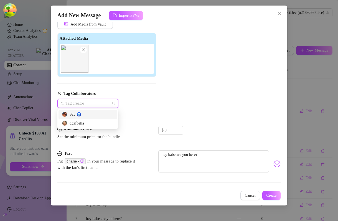
click at [82, 116] on div "Sav 🧿" at bounding box center [88, 114] width 52 height 6
click at [81, 121] on div "dgafbella" at bounding box center [88, 123] width 52 height 6
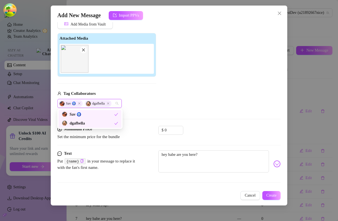
click at [172, 88] on div "Add Media from Vault Attached Media Tag Collaborators Sav 🧿 dgafbella" at bounding box center [168, 64] width 223 height 88
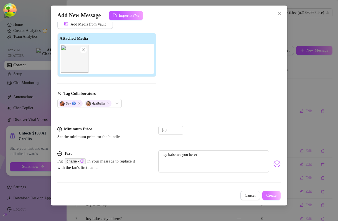
click at [276, 197] on button "Create" at bounding box center [271, 195] width 19 height 9
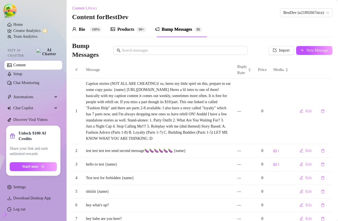
scroll to position [84, 0]
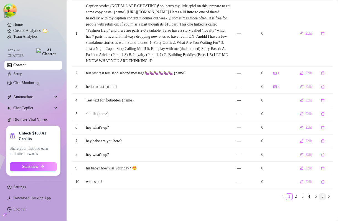
click at [324, 197] on link "6" at bounding box center [322, 196] width 6 height 6
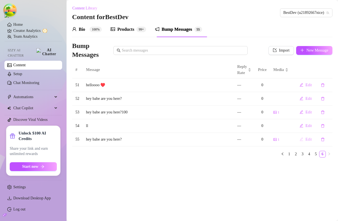
click at [305, 138] on button "Edit" at bounding box center [305, 139] width 21 height 9
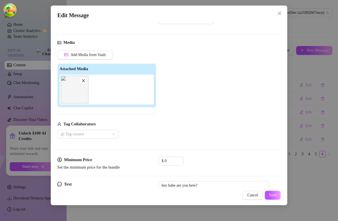
scroll to position [51, 0]
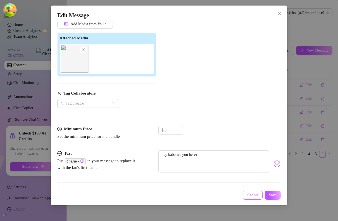
click at [248, 196] on span "Cancel" at bounding box center [252, 195] width 11 height 4
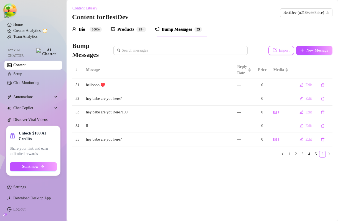
click at [284, 48] on span "Import" at bounding box center [284, 50] width 11 height 4
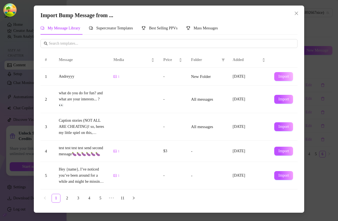
click at [282, 76] on span "Import" at bounding box center [283, 76] width 11 height 4
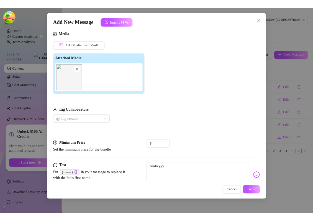
scroll to position [50, 0]
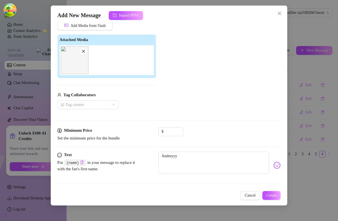
click at [86, 100] on div "Tag Collaborators @ Tag creator" at bounding box center [106, 101] width 99 height 18
click at [86, 103] on div at bounding box center [84, 105] width 53 height 8
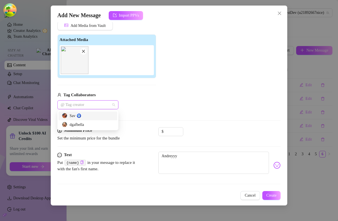
click at [85, 116] on div "Sav 🧿" at bounding box center [88, 116] width 52 height 6
click at [85, 122] on div "dgafbella" at bounding box center [88, 125] width 52 height 6
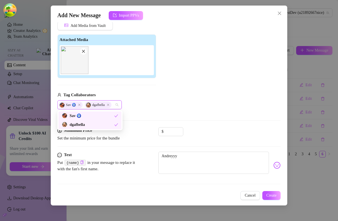
click at [189, 102] on div "Add Media from Vault Attached Media Tag Collaborators Sav 🧿 dgafbella" at bounding box center [168, 65] width 223 height 88
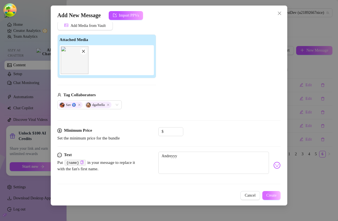
click at [271, 193] on span "Create" at bounding box center [271, 195] width 10 height 4
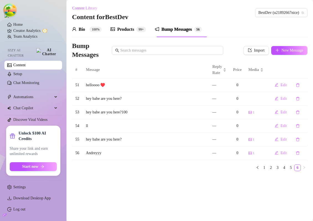
click at [126, 30] on div "Products" at bounding box center [125, 29] width 17 height 7
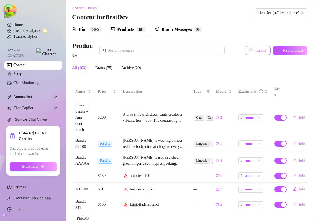
click at [256, 49] on span "Import" at bounding box center [260, 50] width 11 height 4
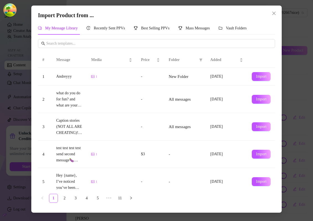
click at [263, 71] on td "Import" at bounding box center [261, 77] width 28 height 18
click at [261, 75] on span "Import" at bounding box center [261, 76] width 11 height 4
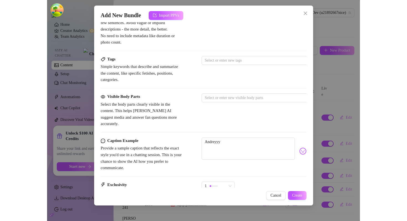
scroll to position [300, 0]
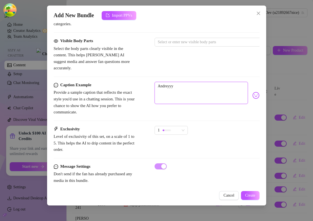
click at [205, 84] on textarea "Andreyyy" at bounding box center [201, 93] width 93 height 22
type textarea "Type your message here..."
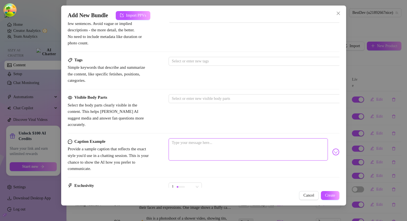
scroll to position [197, 0]
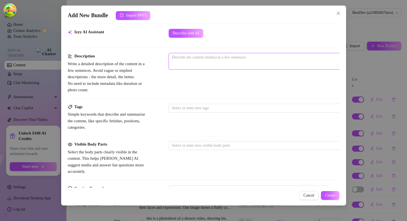
click at [200, 60] on textarea at bounding box center [265, 57] width 193 height 8
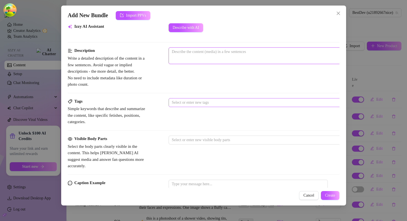
click at [198, 103] on div at bounding box center [263, 103] width 186 height 8
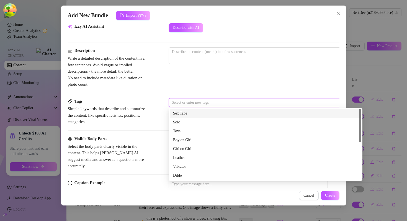
click at [200, 86] on div "Description Write a detailed description of the content in a few sentences. Avo…" at bounding box center [204, 67] width 272 height 40
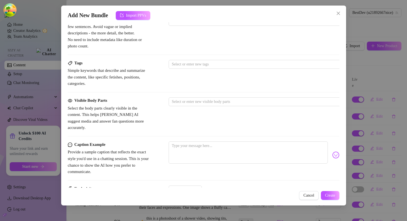
scroll to position [300, 0]
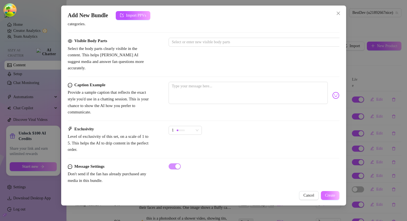
click at [325, 196] on span "Create" at bounding box center [330, 195] width 10 height 4
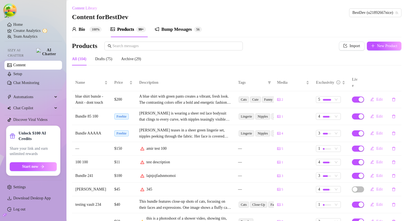
click at [182, 23] on div "Bump Messages 5 6" at bounding box center [178, 30] width 47 height 16
